Goal: Information Seeking & Learning: Learn about a topic

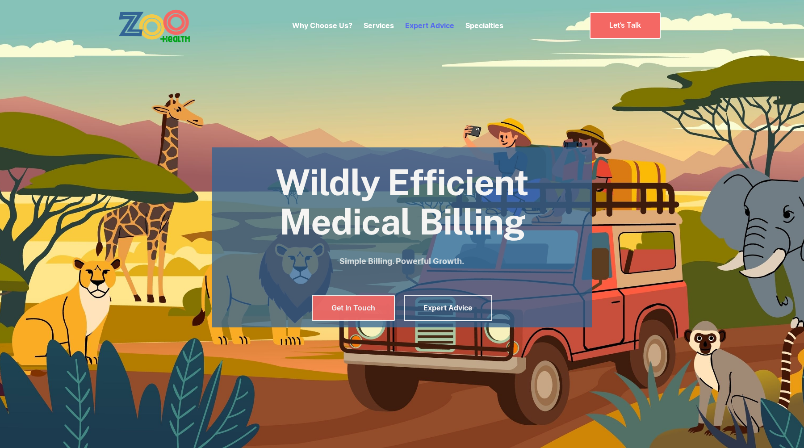
click at [434, 23] on link "Expert Advice" at bounding box center [429, 25] width 49 height 9
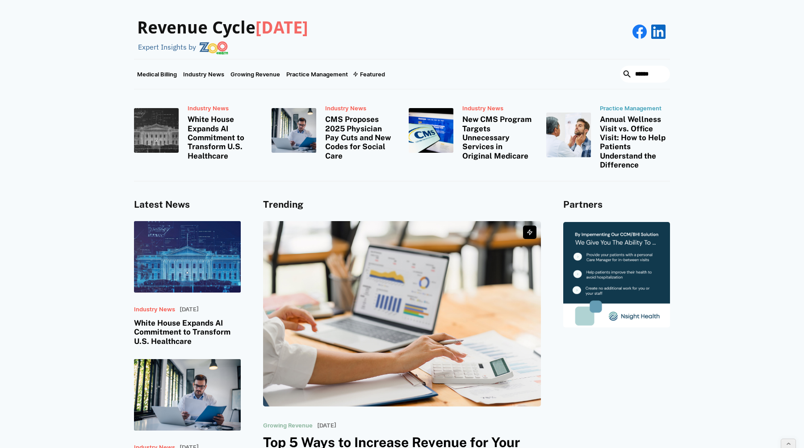
click at [211, 127] on h3 "White House Expands AI Commitment to Transform U.S. Healthcare" at bounding box center [222, 138] width 71 height 46
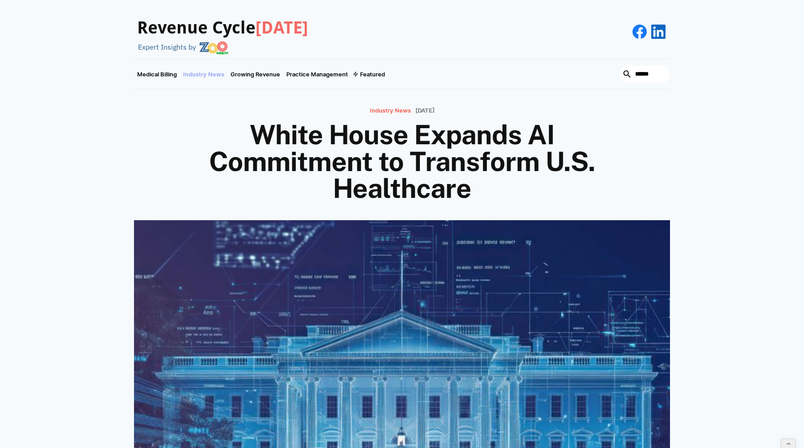
click at [203, 77] on link "Industry News" at bounding box center [203, 73] width 47 height 29
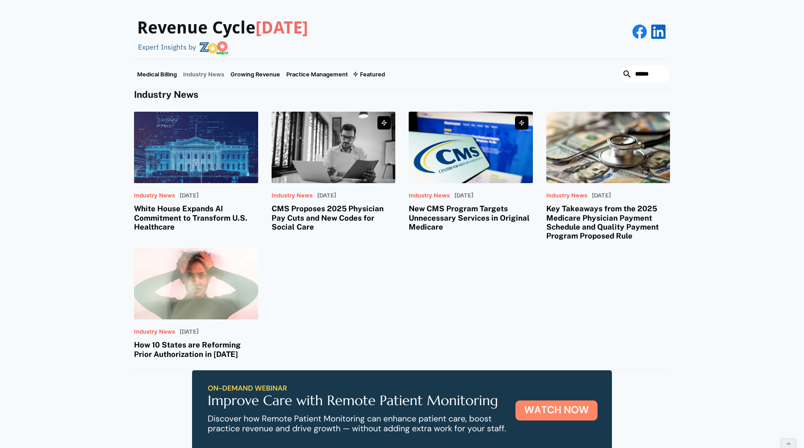
click at [320, 210] on h3 "CMS Proposes 2025 Physician Pay Cuts and New Codes for Social Care" at bounding box center [333, 217] width 124 height 27
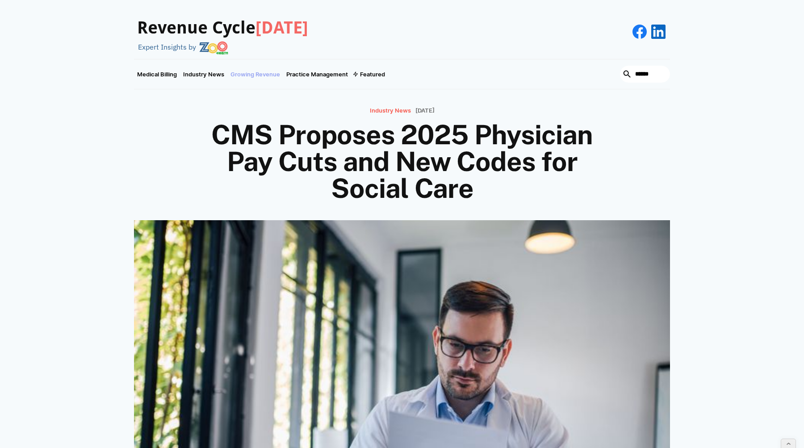
click at [258, 76] on link "Growing Revenue" at bounding box center [255, 73] width 56 height 29
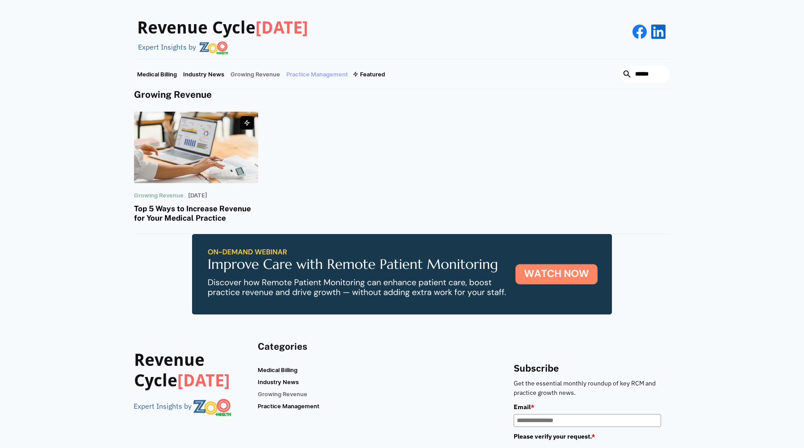
click at [300, 75] on link "Practice Management" at bounding box center [317, 73] width 68 height 29
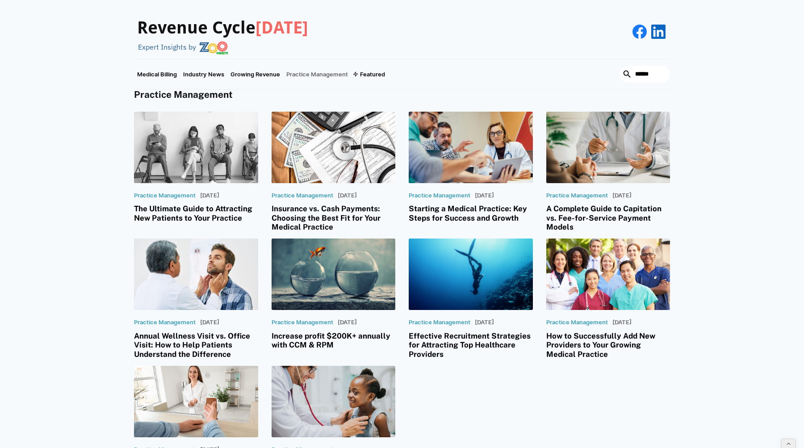
click at [207, 208] on h3 "The Ultimate Guide to Attracting New Patients to Your Practice" at bounding box center [196, 213] width 124 height 18
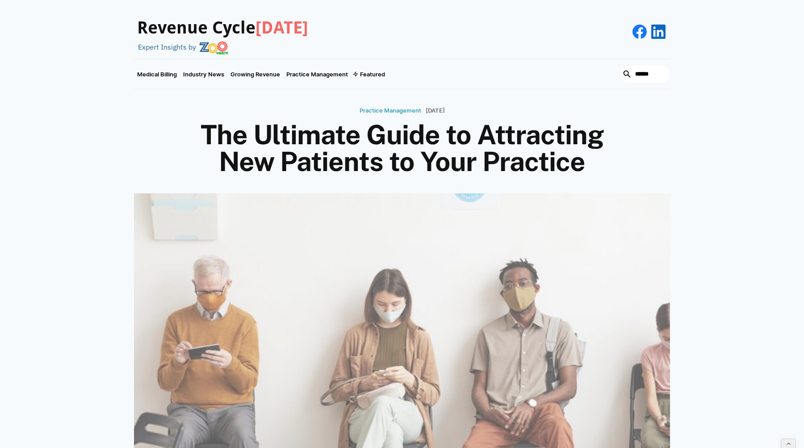
click at [174, 34] on h3 "Revenue Cycle [DATE]" at bounding box center [222, 28] width 171 height 21
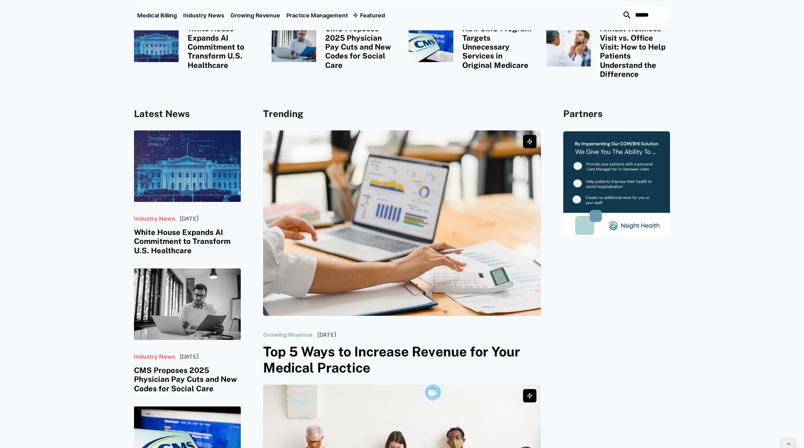
scroll to position [84, 0]
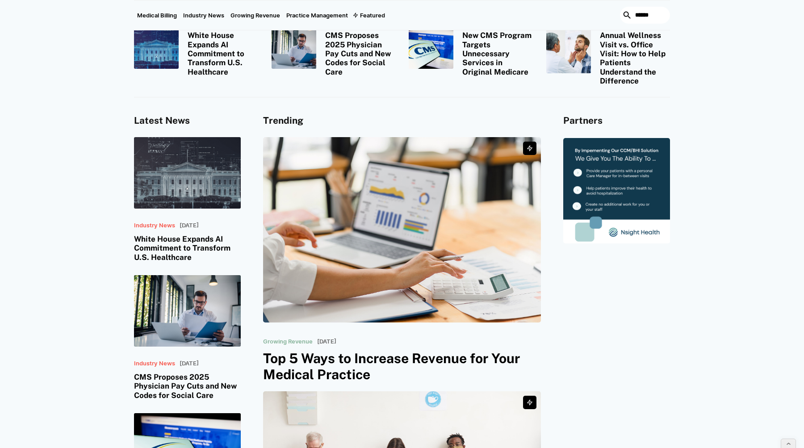
click at [177, 255] on h3 "White House Expands AI Commitment to Transform U.S. Healthcare" at bounding box center [187, 247] width 107 height 27
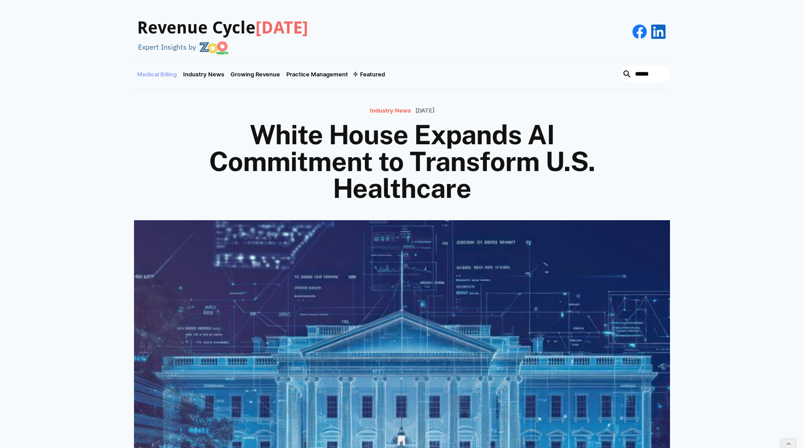
click at [164, 74] on link "Medical Billing" at bounding box center [157, 73] width 46 height 29
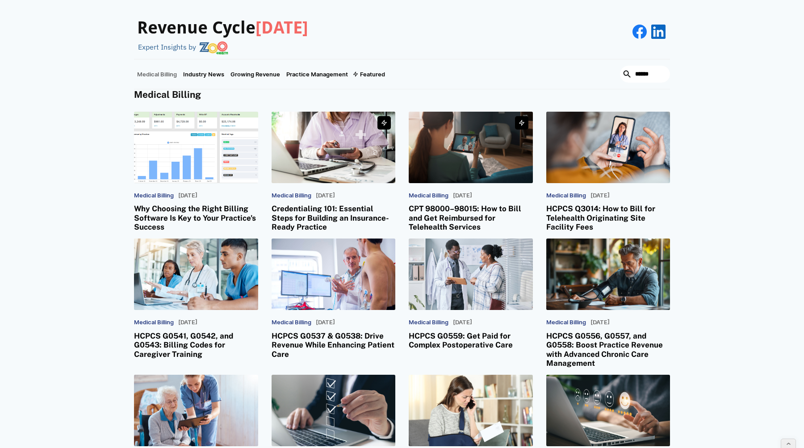
click at [180, 21] on h3 "Revenue Cycle Today" at bounding box center [222, 28] width 171 height 21
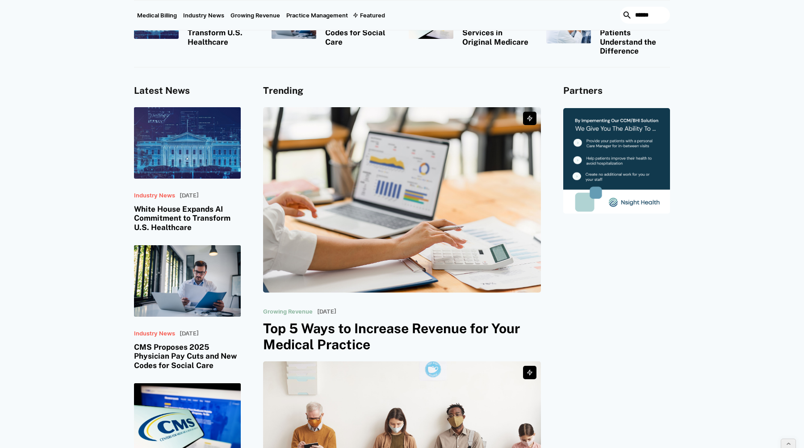
scroll to position [100, 0]
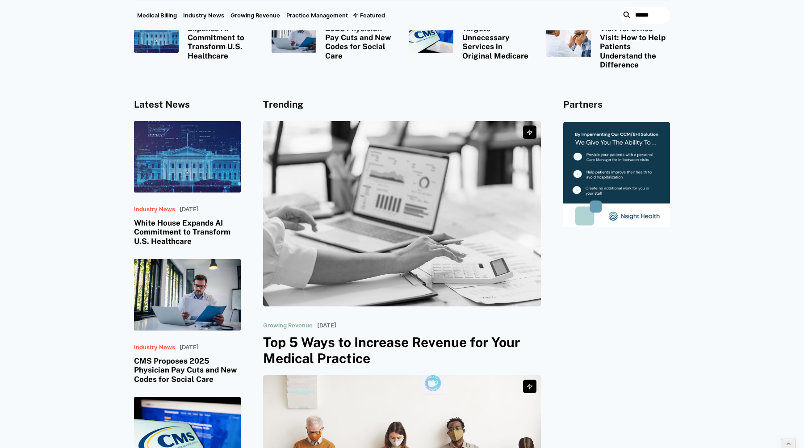
click at [315, 341] on h3 "Top 5 Ways to Increase Revenue for Your Medical Practice" at bounding box center [402, 350] width 278 height 32
